Goal: Entertainment & Leisure: Consume media (video, audio)

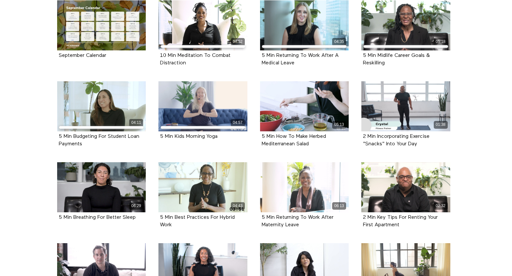
scroll to position [165, 0]
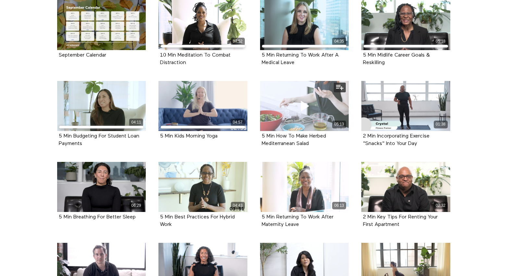
click at [317, 101] on div "05:13" at bounding box center [304, 106] width 89 height 50
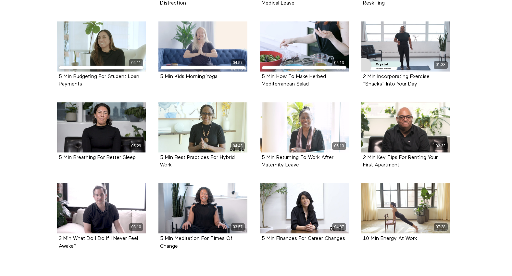
scroll to position [237, 0]
